Goal: Task Accomplishment & Management: Use online tool/utility

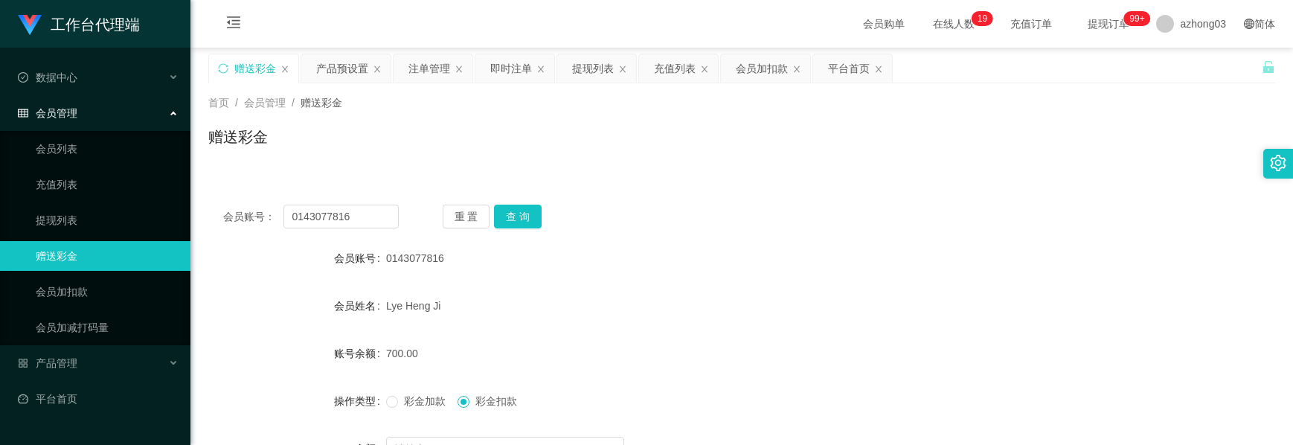
click at [334, 68] on div "产品预设置" at bounding box center [342, 68] width 52 height 28
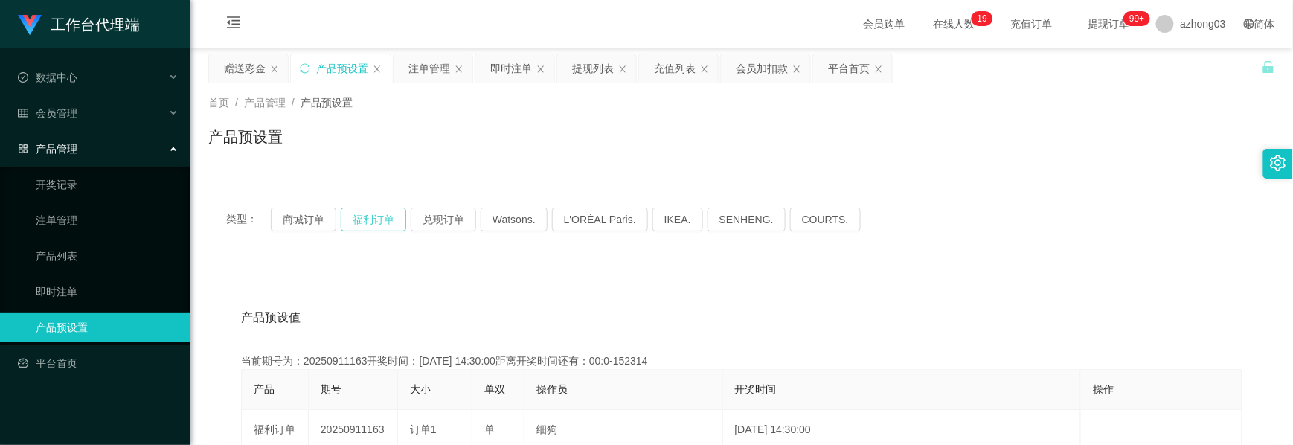
click at [373, 225] on button "福利订单" at bounding box center [373, 219] width 65 height 24
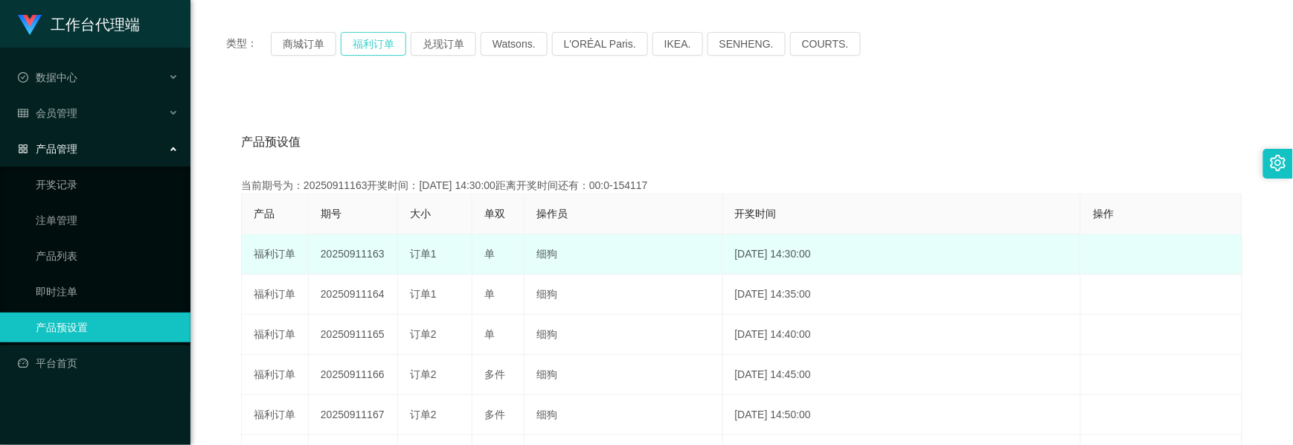
scroll to position [198, 0]
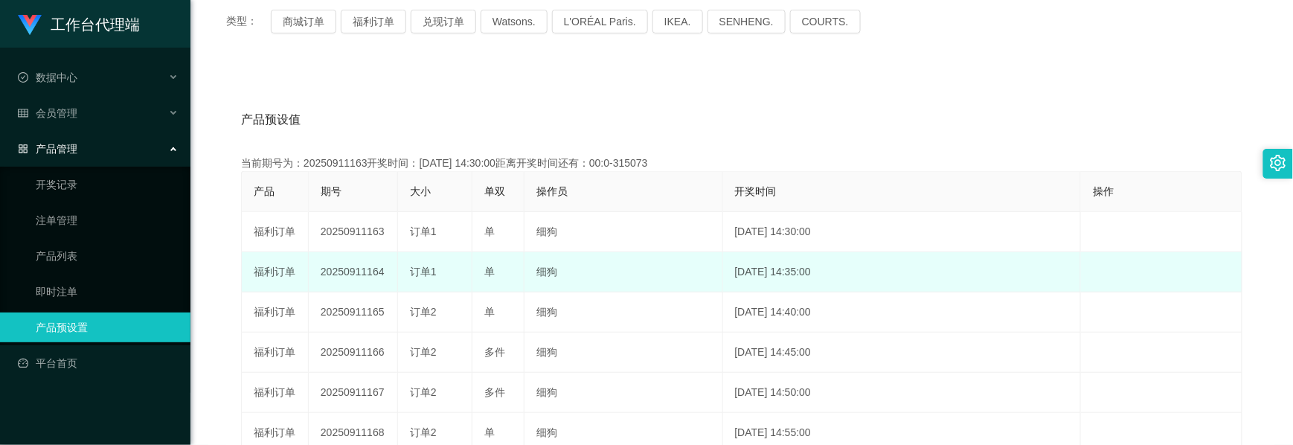
click at [354, 274] on td "20250911164" at bounding box center [353, 272] width 89 height 40
copy td "20250911164"
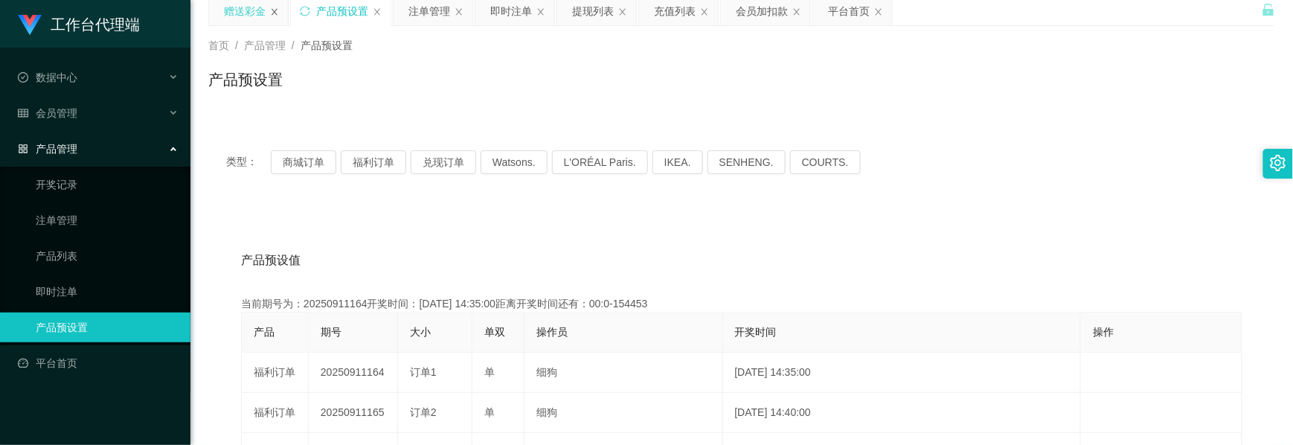
scroll to position [0, 0]
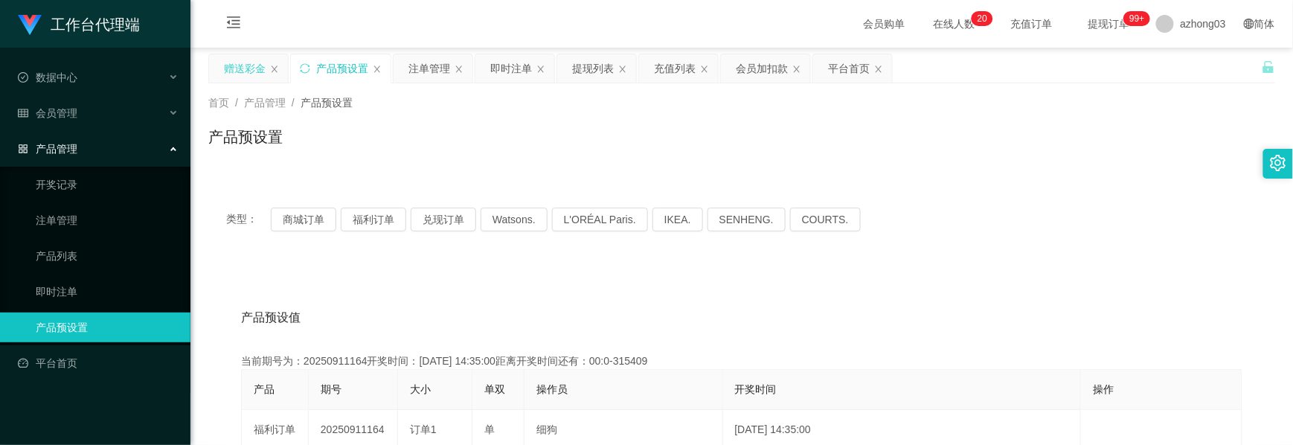
click at [251, 62] on div "赠送彩金" at bounding box center [245, 68] width 42 height 28
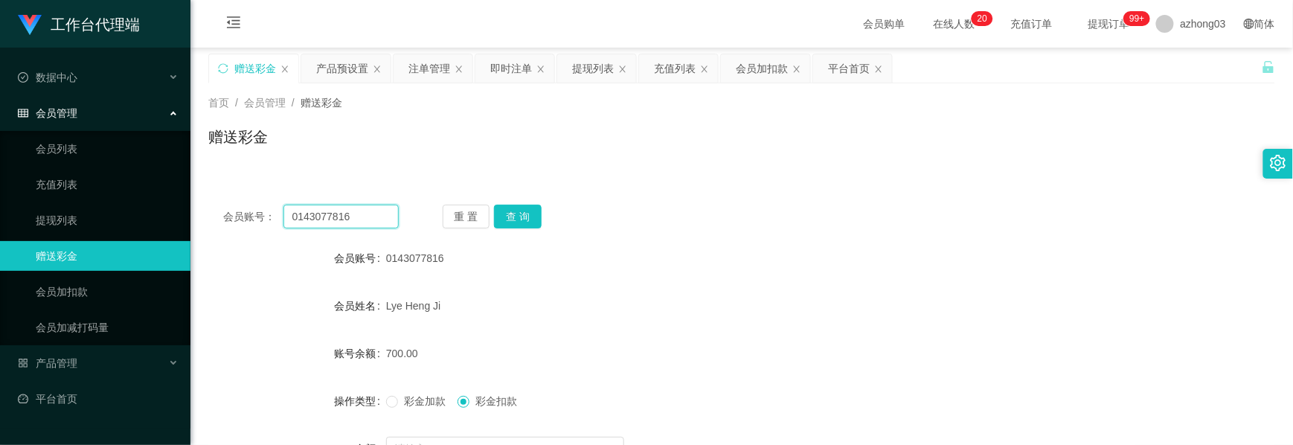
drag, startPoint x: 355, startPoint y: 213, endPoint x: 164, endPoint y: 201, distance: 192.2
click at [164, 201] on section "工作台代理端 数据中心 会员管理 会员列表 充值列表 提现列表 赠送彩金 会员加扣款 会员加减打码量 产品管理 开奖记录 注单管理 产品列表 即时注单 产品预…" at bounding box center [646, 306] width 1293 height 613
paste input "88888"
click at [518, 217] on button "查 询" at bounding box center [518, 217] width 48 height 24
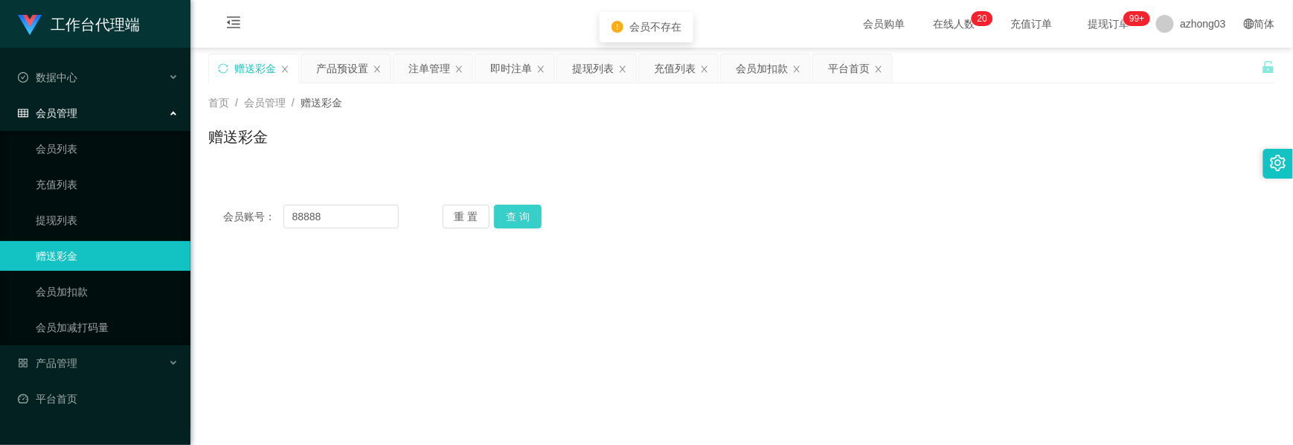
click at [518, 219] on button "查 询" at bounding box center [518, 217] width 48 height 24
click at [296, 214] on input "88888" at bounding box center [340, 217] width 115 height 24
type input "88888"
click at [535, 213] on button "查 询" at bounding box center [518, 217] width 48 height 24
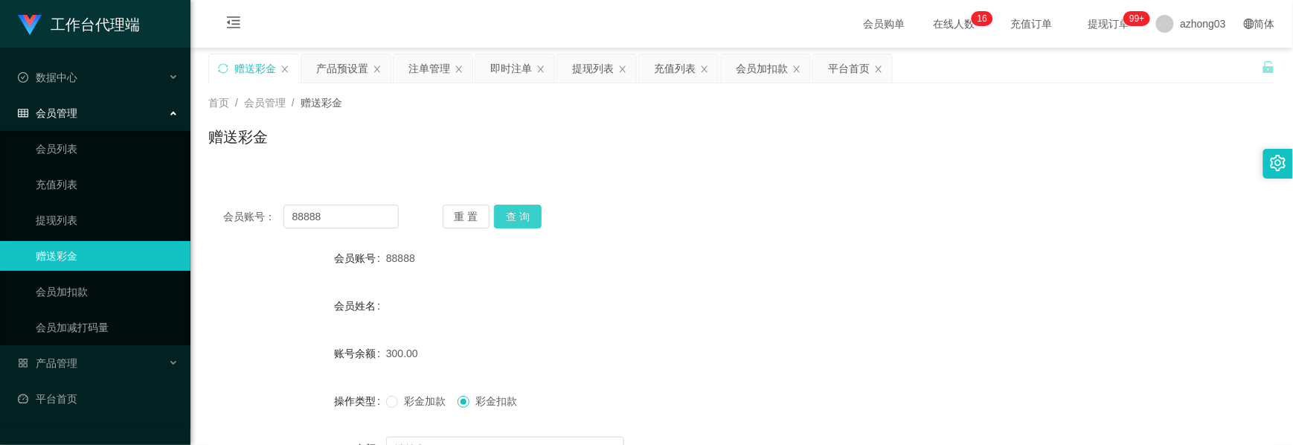
click at [501, 224] on button "查 询" at bounding box center [518, 217] width 48 height 24
click at [503, 223] on button "查 询" at bounding box center [518, 217] width 48 height 24
click at [503, 223] on div "重 置 查 询" at bounding box center [531, 217] width 176 height 24
click at [503, 223] on button "查 询" at bounding box center [518, 217] width 48 height 24
click at [503, 223] on div "重 置 查 询" at bounding box center [531, 217] width 176 height 24
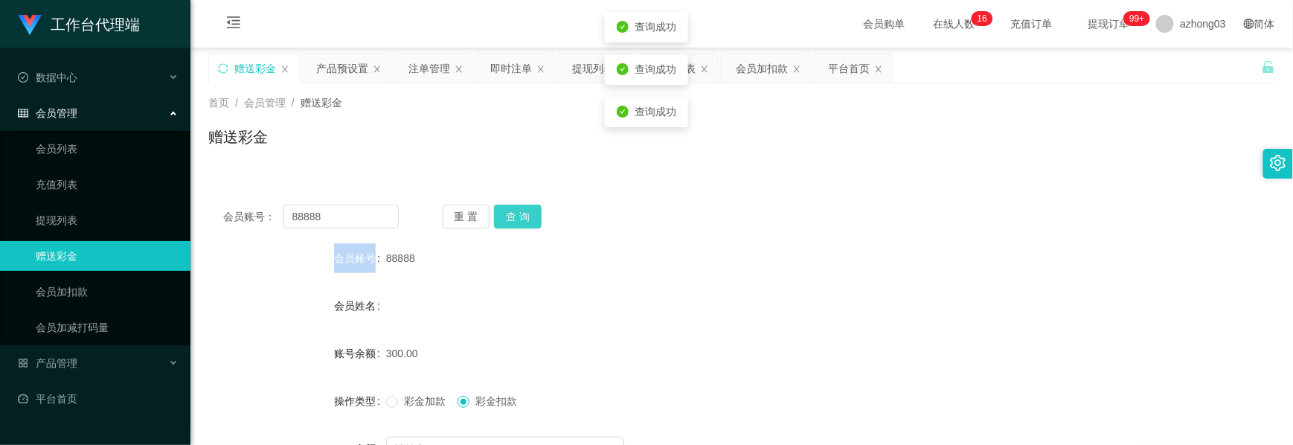
click at [503, 223] on button "查 询" at bounding box center [518, 217] width 48 height 24
click at [503, 223] on div "重 置 查 询" at bounding box center [531, 217] width 176 height 24
click at [503, 223] on button "查 询" at bounding box center [518, 217] width 48 height 24
click at [506, 221] on button "查 询" at bounding box center [518, 217] width 48 height 24
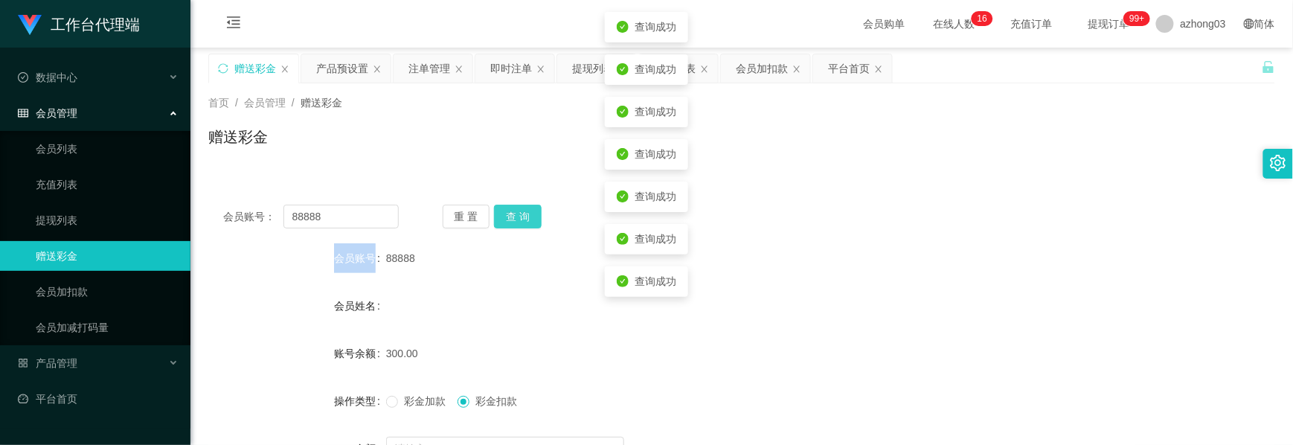
click at [506, 221] on button "查 询" at bounding box center [518, 217] width 48 height 24
click at [506, 221] on div "重 置 查 询" at bounding box center [531, 217] width 176 height 24
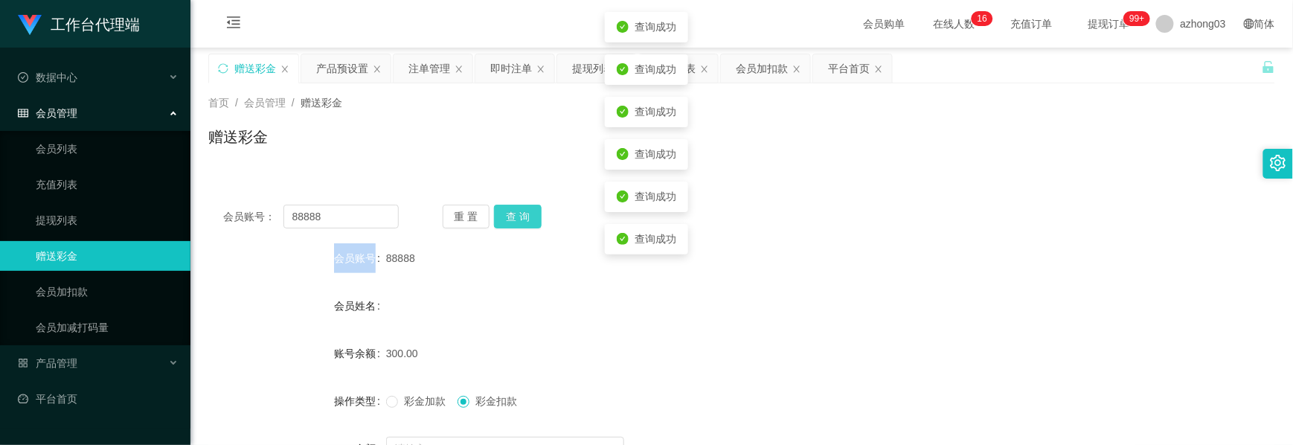
click at [506, 221] on button "查 询" at bounding box center [518, 217] width 48 height 24
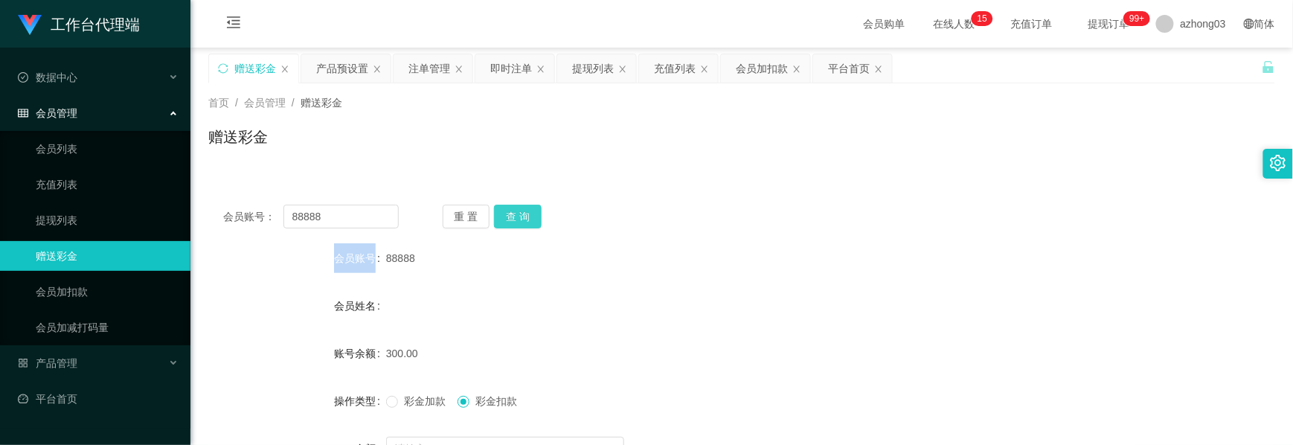
click at [513, 218] on button "查 询" at bounding box center [518, 217] width 48 height 24
click at [510, 219] on button "查 询" at bounding box center [518, 217] width 48 height 24
click at [340, 71] on div "产品预设置" at bounding box center [342, 68] width 52 height 28
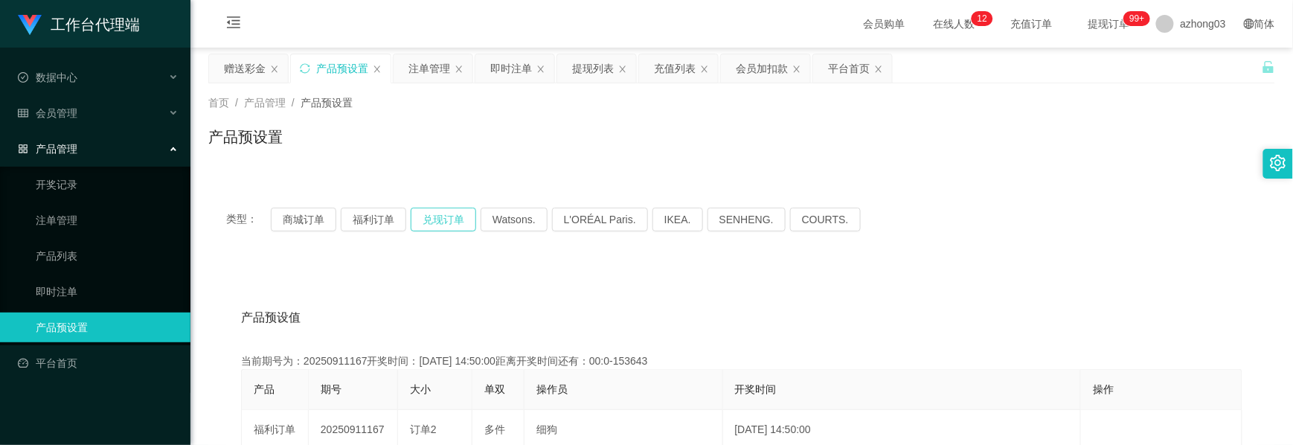
click at [426, 221] on button "兑现订单" at bounding box center [443, 219] width 65 height 24
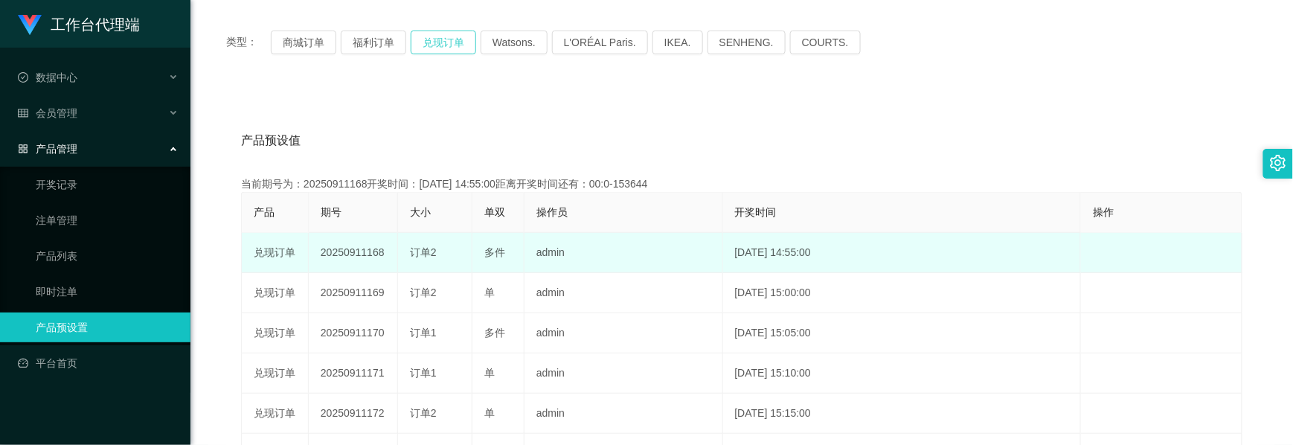
scroll to position [198, 0]
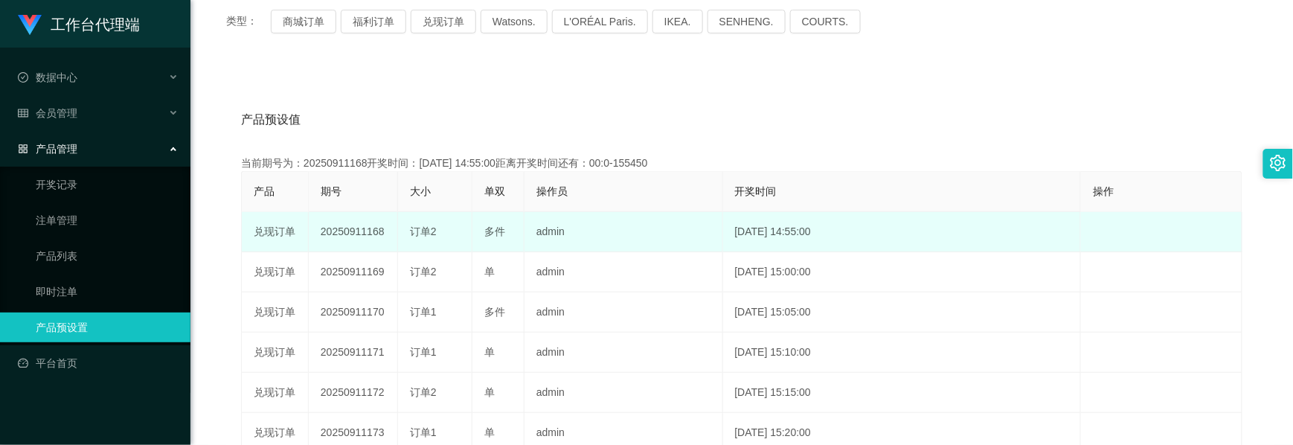
click at [357, 237] on td "20250911168" at bounding box center [353, 232] width 89 height 40
click at [357, 236] on td "20250911168" at bounding box center [353, 232] width 89 height 40
click at [358, 236] on td "20250911168" at bounding box center [353, 232] width 89 height 40
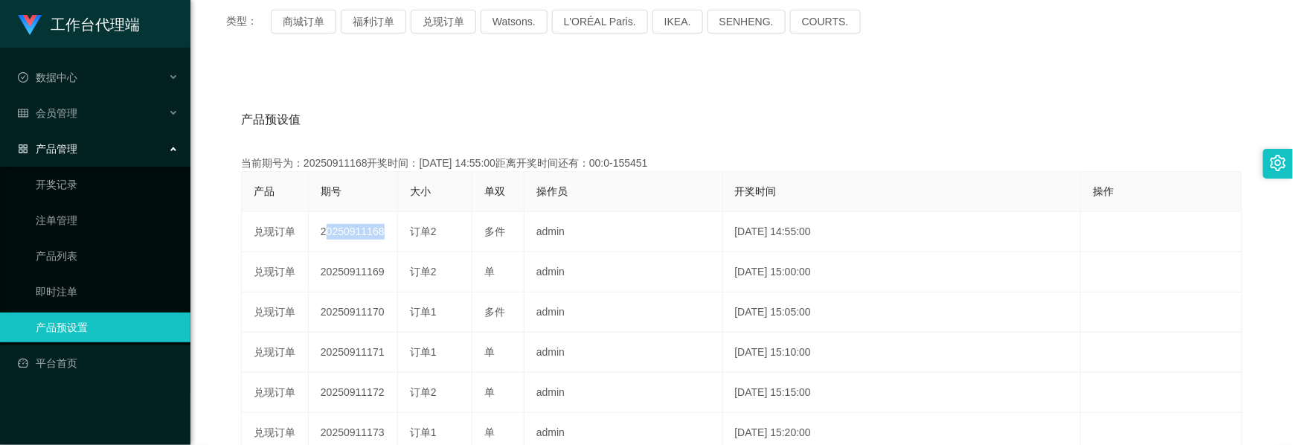
copy td "20250911168"
click at [421, 18] on button "兑现订单" at bounding box center [443, 22] width 65 height 24
click at [431, 24] on button "兑现订单" at bounding box center [443, 22] width 65 height 24
click at [66, 214] on link "注单管理" at bounding box center [107, 220] width 143 height 30
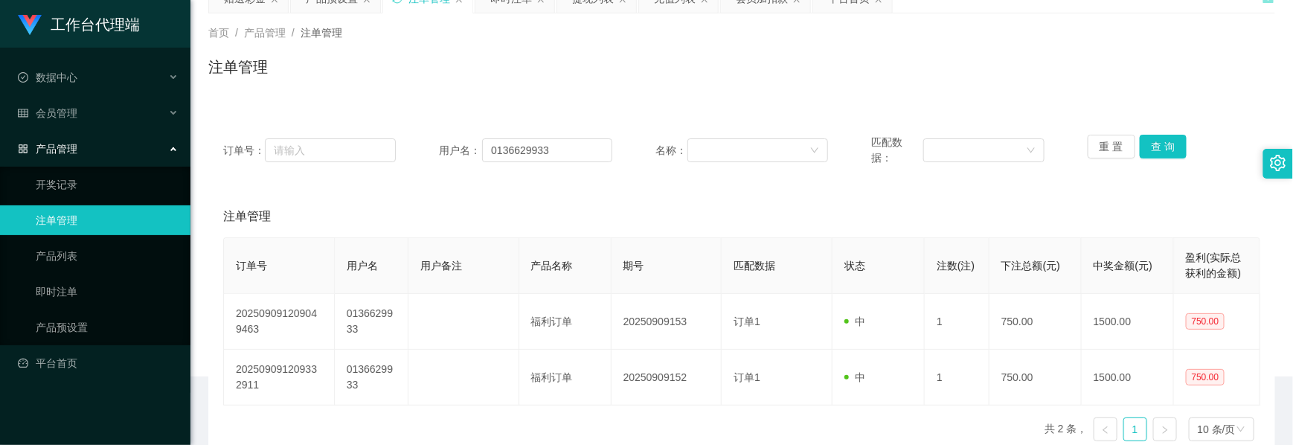
scroll to position [147, 0]
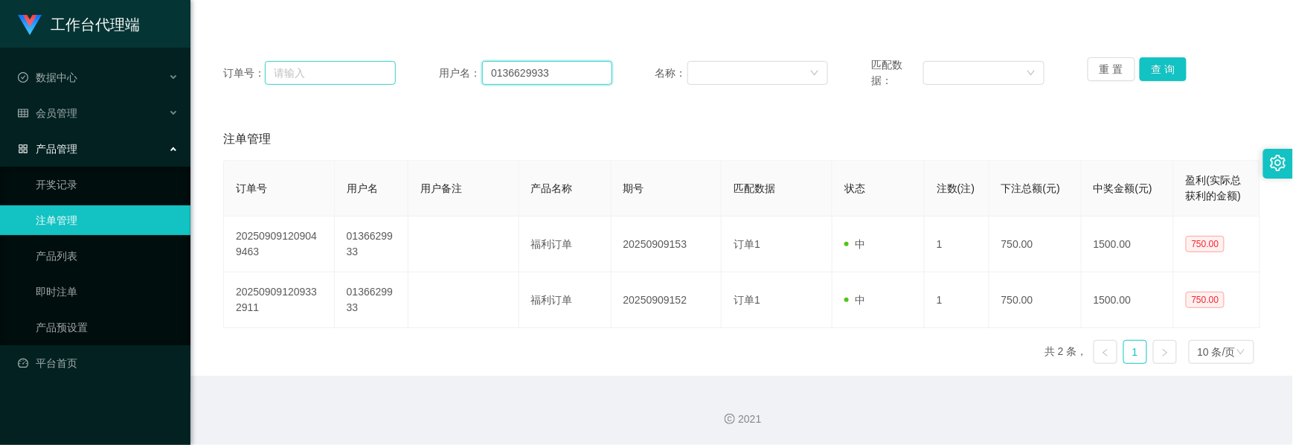
drag, startPoint x: 557, startPoint y: 72, endPoint x: 387, endPoint y: 63, distance: 170.5
click at [387, 63] on div "订单号： 用户名： 0136629933 名称： 匹配数据： 重 置 查 询" at bounding box center [741, 72] width 1037 height 31
paste input "43077816"
type input "0143077816"
click at [1161, 65] on button "查 询" at bounding box center [1163, 69] width 48 height 24
